Goal: Task Accomplishment & Management: Use online tool/utility

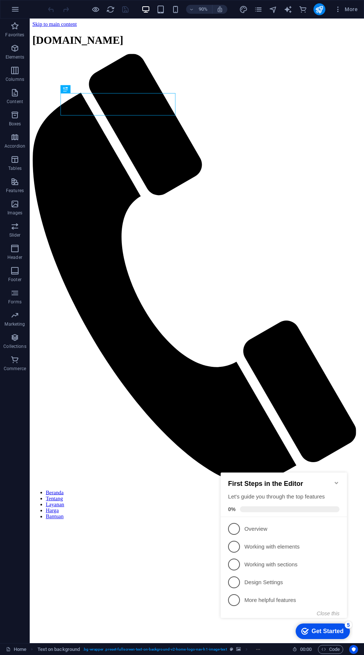
click at [332, 637] on div "checkmark Get Started 5" at bounding box center [322, 632] width 54 height 16
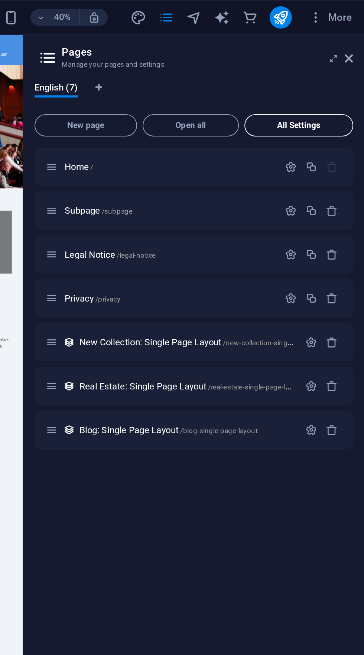
click at [0, 0] on span "All Settings" at bounding box center [0, 0] width 0 height 0
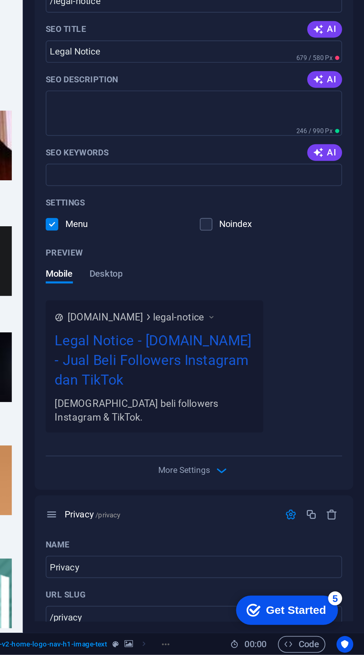
scroll to position [494, 0]
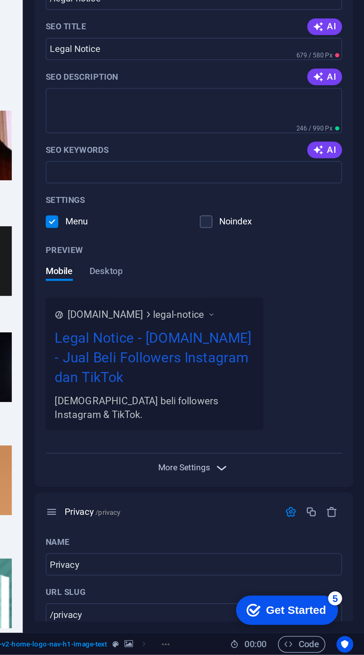
click at [280, 553] on span "More Settings" at bounding box center [267, 555] width 27 height 5
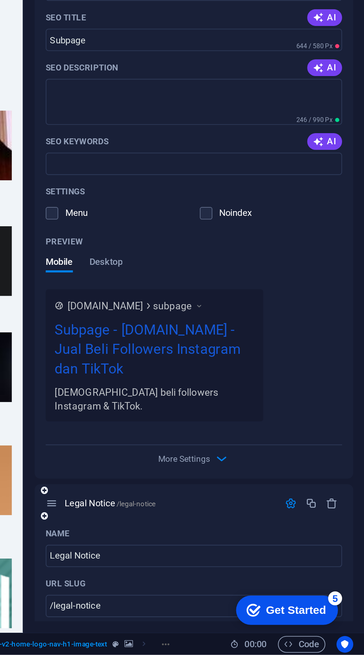
scroll to position [0, 0]
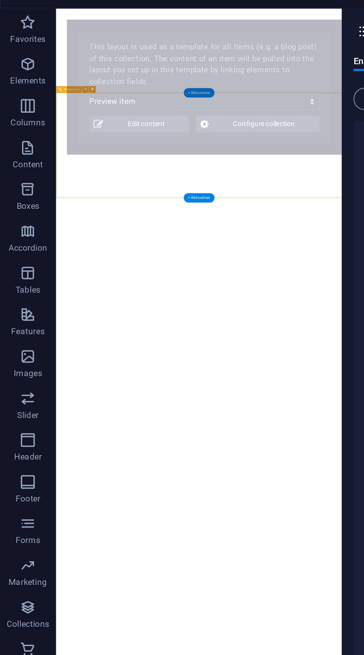
click at [0, 0] on button "New page" at bounding box center [0, 0] width 0 height 0
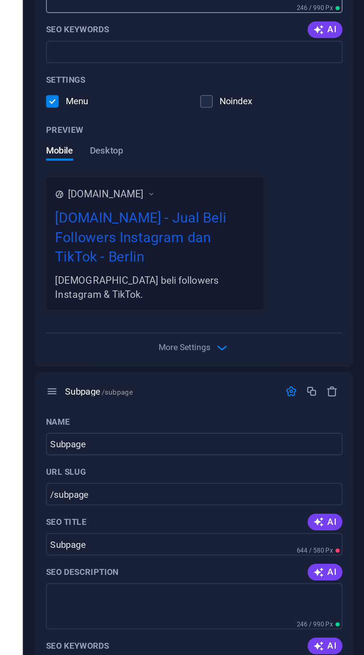
click at [0, 0] on textarea "SEO Description" at bounding box center [0, 0] width 0 height 0
select select "68bb96b27e0c87a064071f49"
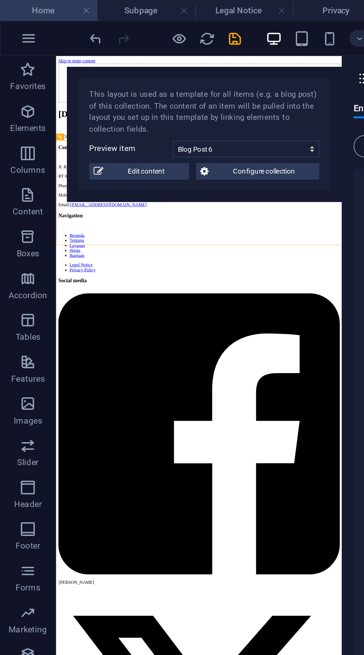
click at [22, 7] on h4 "Home" at bounding box center [26, 5] width 52 height 8
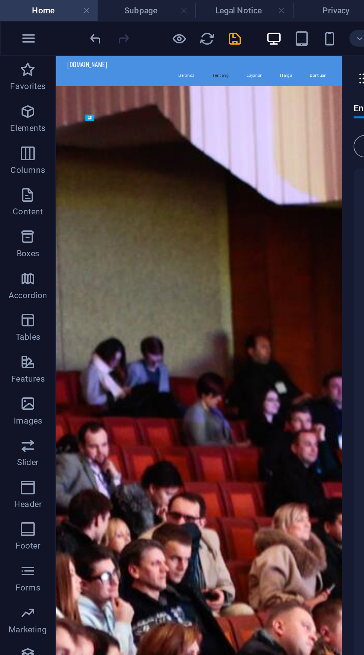
click at [27, 9] on h4 "Home" at bounding box center [26, 5] width 52 height 8
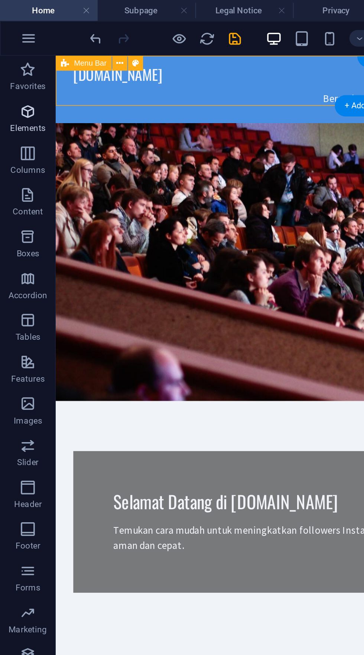
click at [15, 61] on icon "button" at bounding box center [14, 59] width 9 height 9
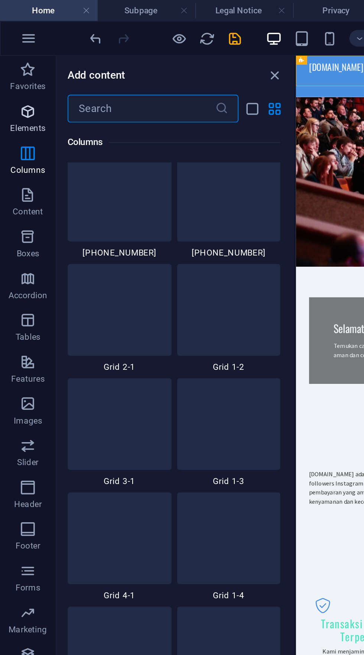
scroll to position [861, 0]
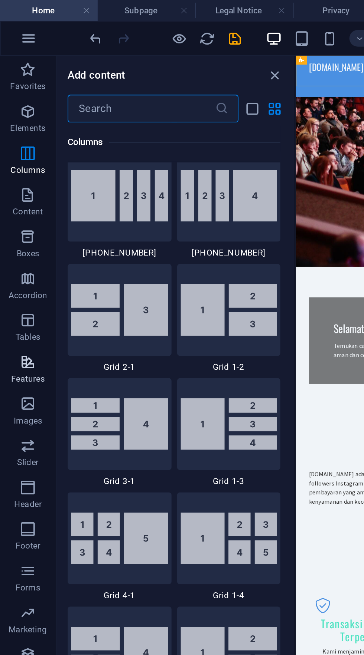
click at [14, 192] on icon "button" at bounding box center [14, 192] width 9 height 9
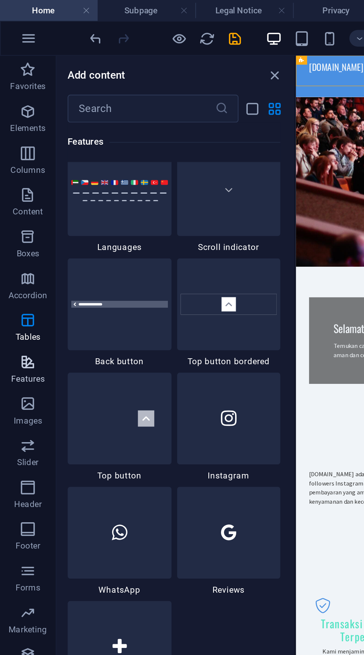
scroll to position [3449, 0]
click at [76, 293] on div at bounding box center [63, 283] width 55 height 49
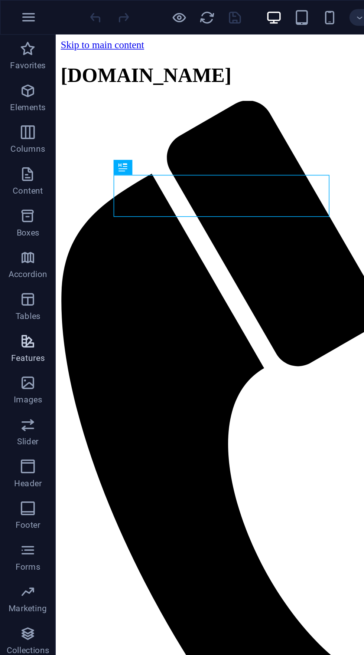
click at [18, 187] on span "Features" at bounding box center [15, 186] width 30 height 18
click at [18, 186] on icon "button" at bounding box center [14, 181] width 9 height 9
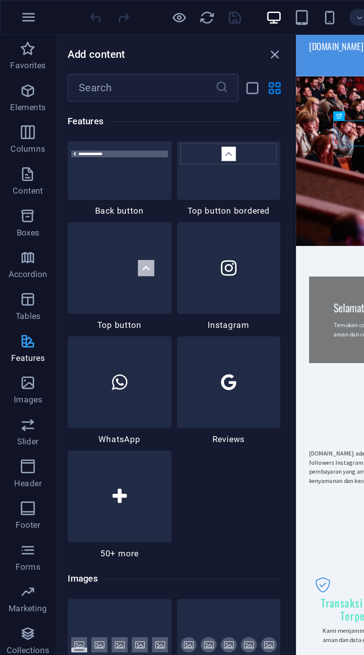
scroll to position [3517, 0]
click at [73, 209] on div at bounding box center [63, 204] width 55 height 49
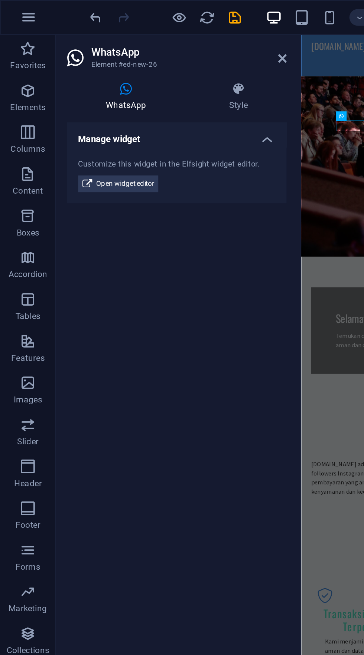
click at [139, 75] on h4 "Manage widget" at bounding box center [94, 71] width 117 height 13
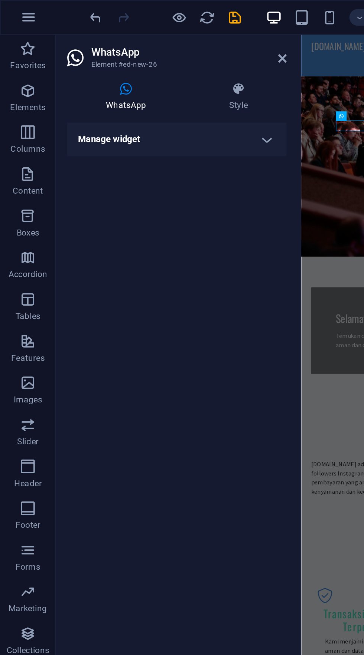
click at [137, 74] on h4 "Manage widget" at bounding box center [94, 74] width 117 height 18
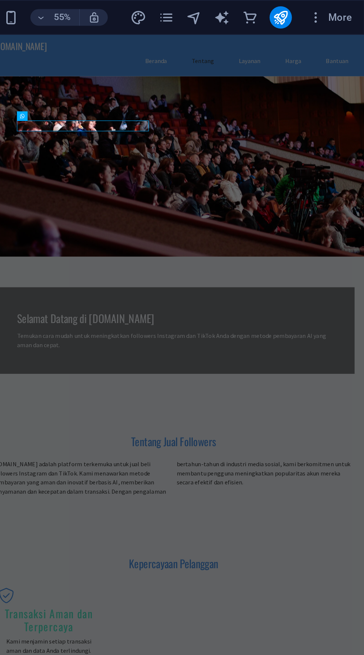
scroll to position [0, 0]
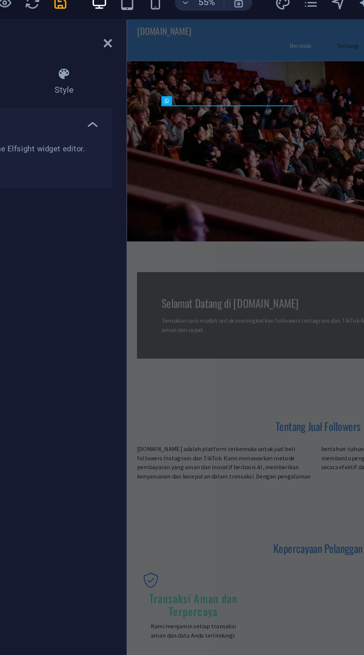
click at [180, 264] on div "Panel only seen by widget owner Edit widget Views 0% Share 🔥" at bounding box center [311, 306] width 350 height 84
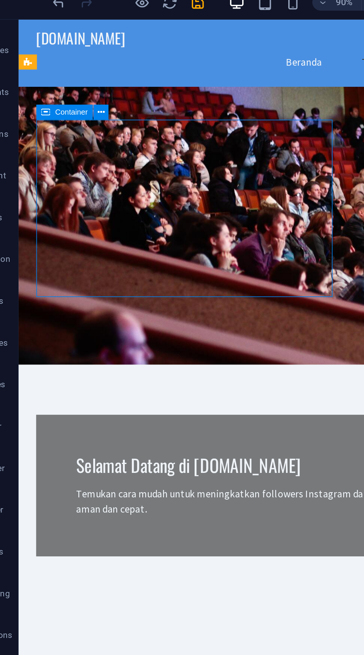
click at [80, 254] on div "Panel only seen by widget owner Edit widget Views 0% Share 🔥" at bounding box center [204, 296] width 350 height 84
click at [111, 62] on figure at bounding box center [204, 142] width 371 height 164
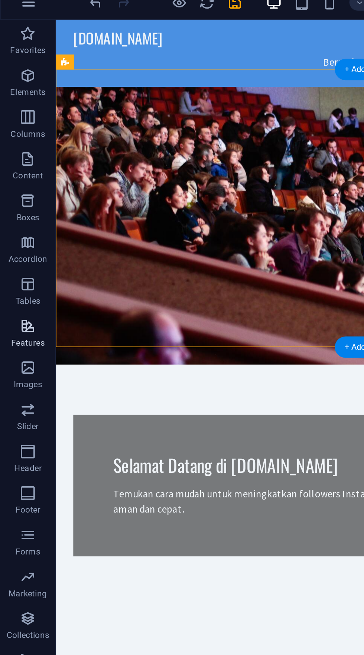
click at [19, 184] on icon "button" at bounding box center [14, 181] width 9 height 9
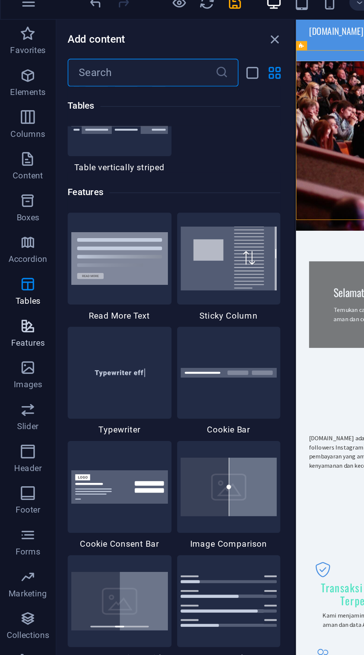
scroll to position [2842, 0]
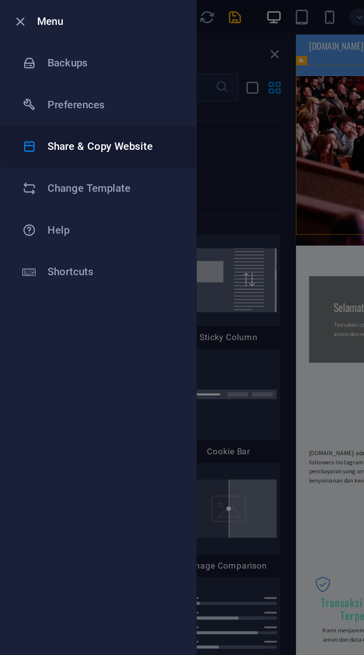
click at [78, 76] on h6 "Share & Copy Website" at bounding box center [59, 78] width 69 height 9
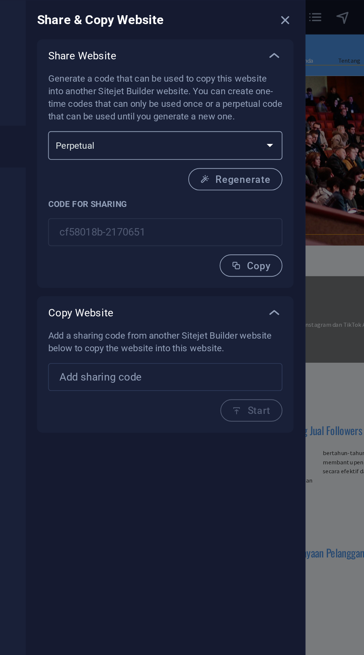
click at [216, 71] on select "One-time Perpetual" at bounding box center [178, 77] width 125 height 15
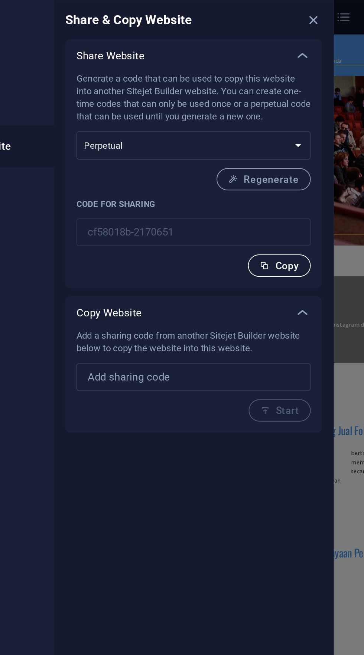
click at [231, 141] on span "Copy" at bounding box center [224, 142] width 21 height 6
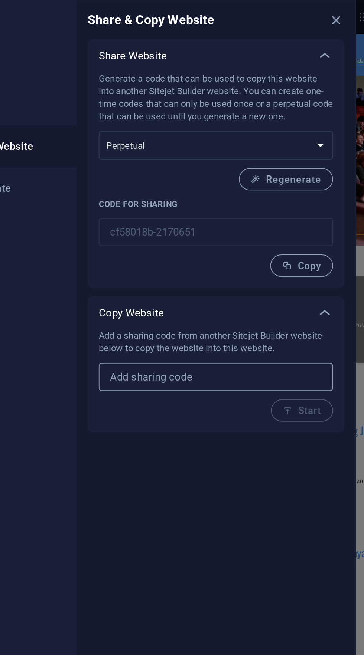
click at [192, 200] on input "text" at bounding box center [178, 201] width 125 height 15
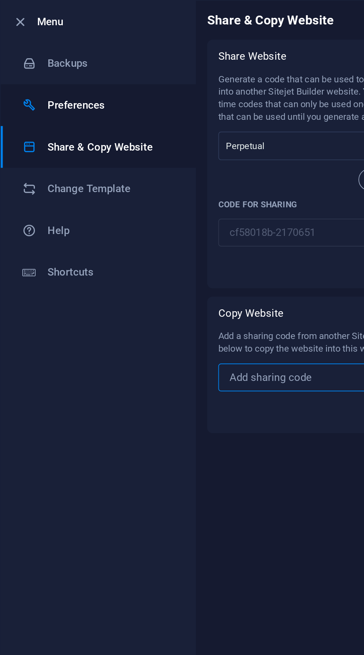
click at [79, 56] on h6 "Preferences" at bounding box center [59, 56] width 69 height 9
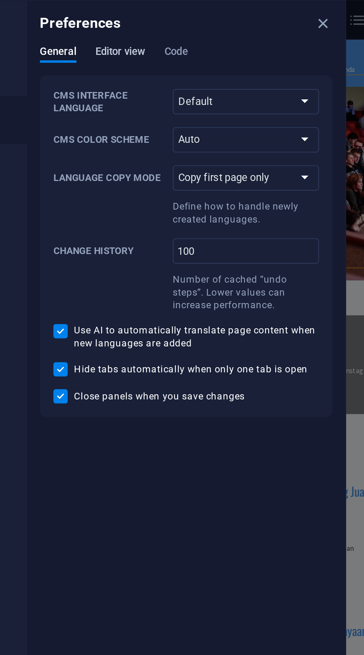
click at [150, 28] on span "Editor view" at bounding box center [147, 25] width 23 height 10
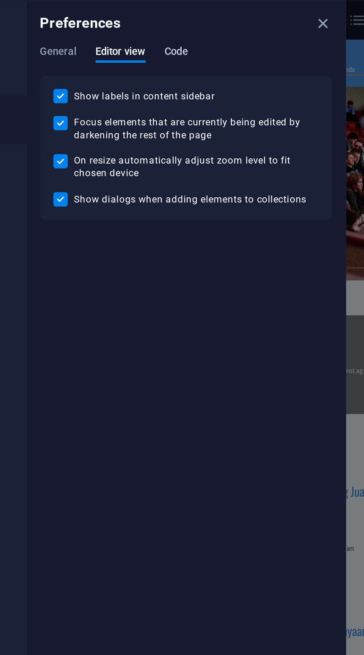
click at [178, 21] on span "Code" at bounding box center [173, 25] width 11 height 10
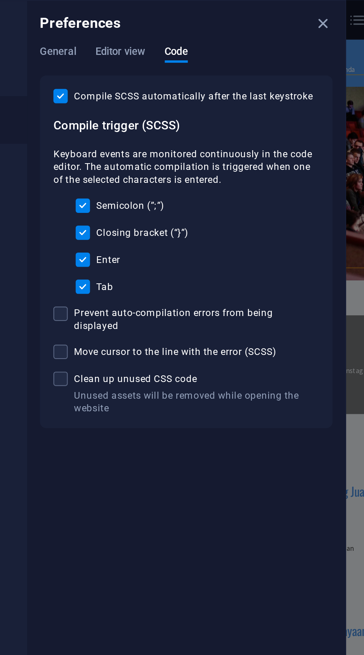
click at [125, 30] on div "General Editor view Code" at bounding box center [178, 28] width 137 height 14
click at [124, 23] on span "General" at bounding box center [118, 25] width 17 height 10
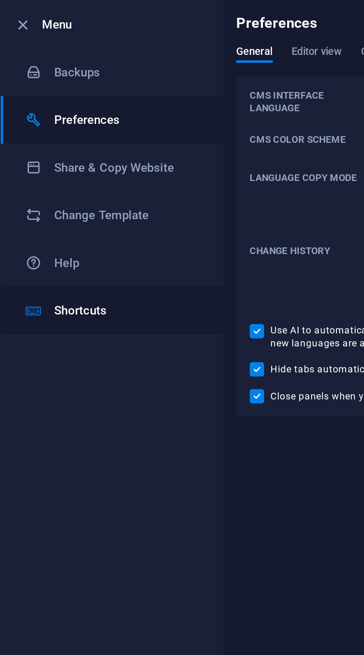
click at [67, 145] on h6 "Shortcuts" at bounding box center [59, 145] width 69 height 9
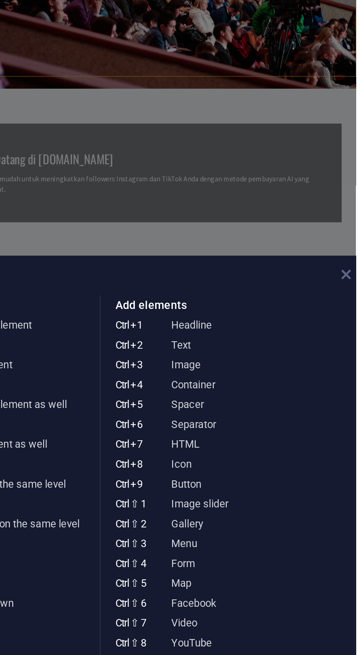
click at [358, 218] on icon at bounding box center [359, 218] width 4 height 6
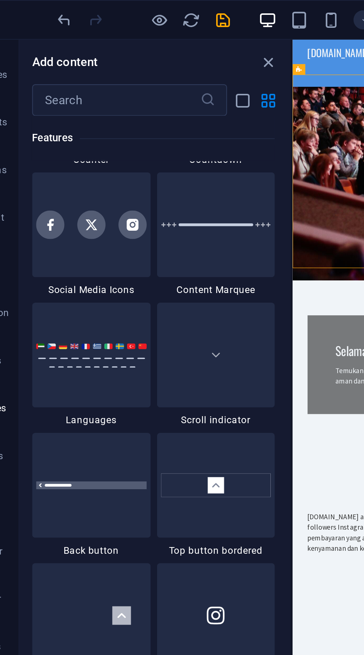
scroll to position [3373, 0]
click at [72, 118] on div at bounding box center [63, 105] width 55 height 49
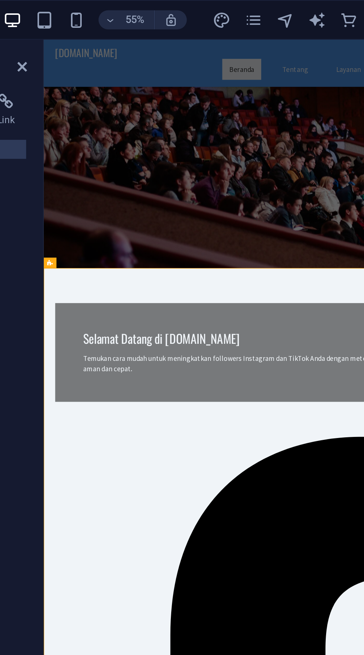
scroll to position [425, 0]
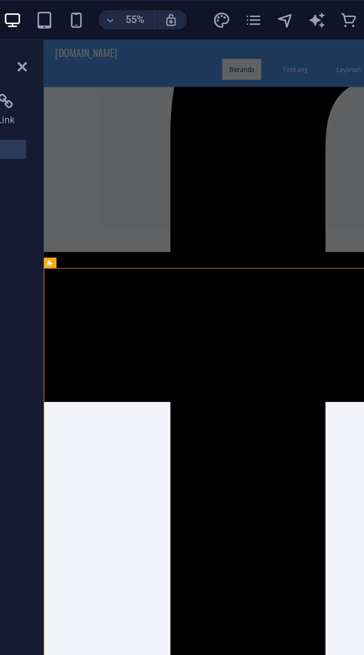
select select "rem"
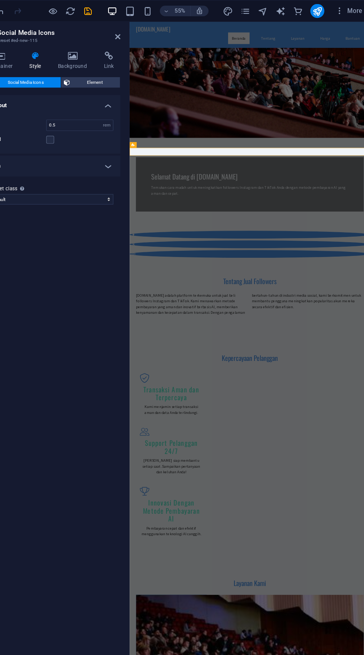
scroll to position [0, 0]
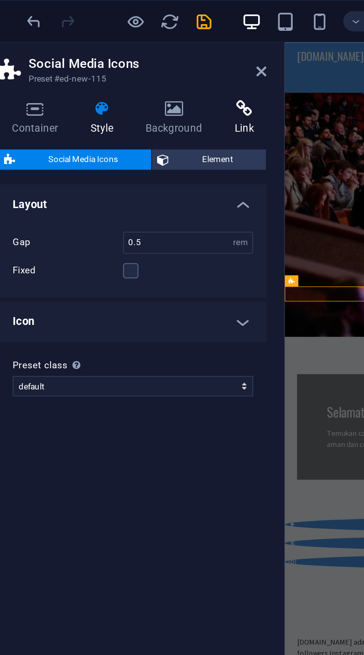
click at [140, 55] on h4 "Link" at bounding box center [143, 52] width 20 height 16
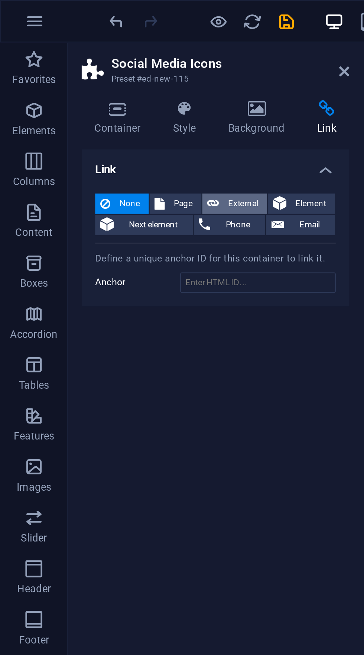
click at [107, 88] on span "External" at bounding box center [106, 89] width 16 height 9
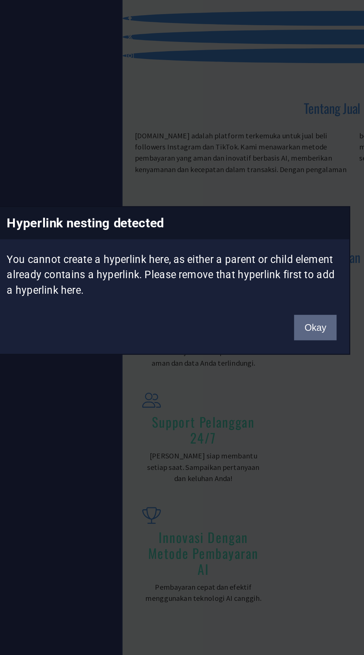
click at [243, 349] on button "Okay" at bounding box center [244, 348] width 19 height 11
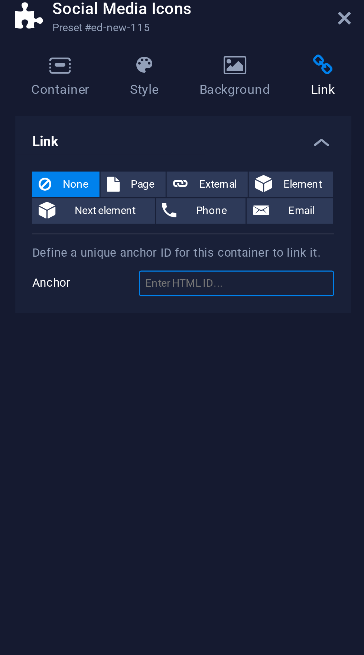
click at [126, 124] on input "Anchor" at bounding box center [113, 123] width 68 height 9
click at [128, 121] on input "Anchor" at bounding box center [113, 123] width 68 height 9
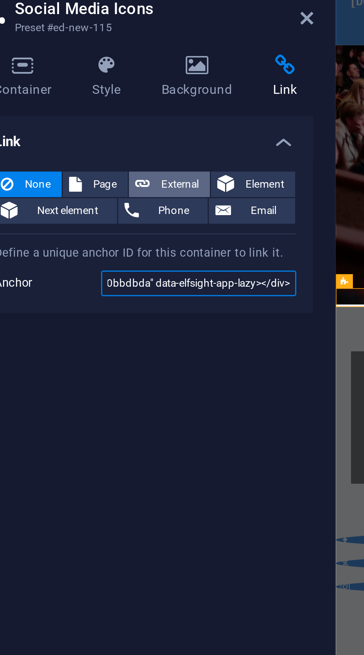
type input "<!-- Elfsight WhatsApp Chat | Untitled WhatsApp Chat --> <script src="https://e…"
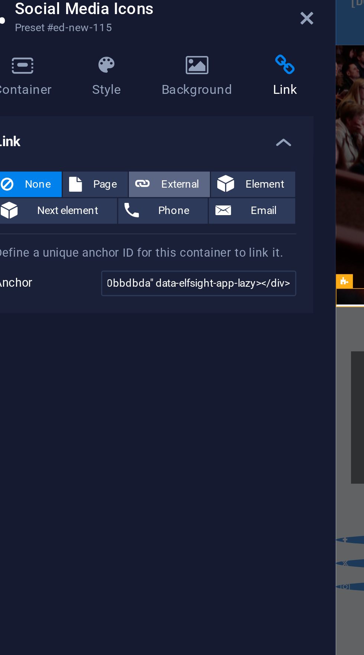
click at [109, 89] on span "External" at bounding box center [106, 89] width 16 height 9
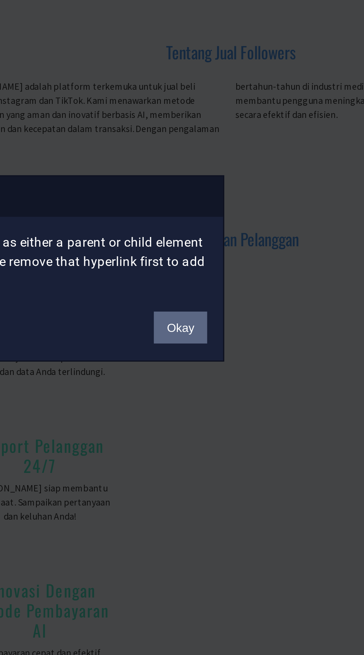
click at [249, 348] on button "Okay" at bounding box center [244, 348] width 19 height 11
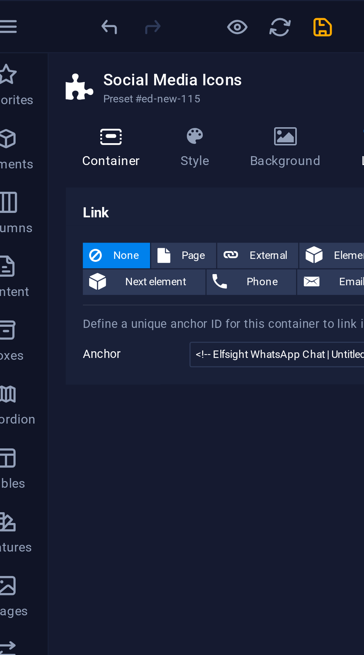
click at [57, 54] on h4 "Container" at bounding box center [53, 52] width 34 height 16
